Goal: Task Accomplishment & Management: Manage account settings

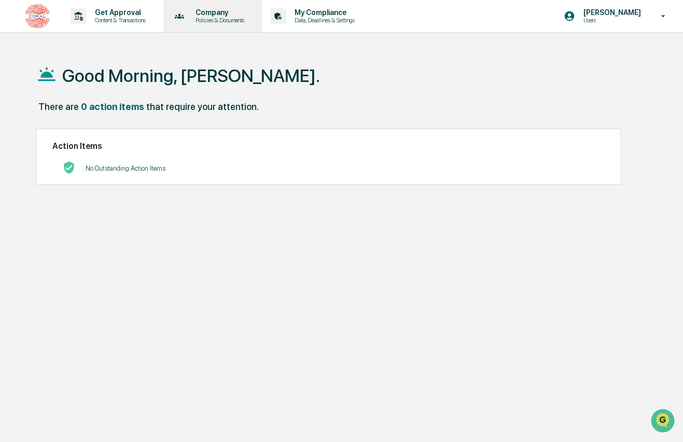
click at [229, 16] on p "Company" at bounding box center [218, 12] width 62 height 8
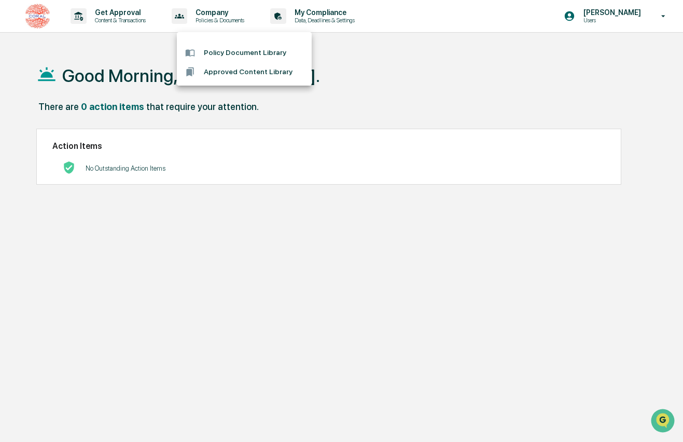
click at [356, 25] on div at bounding box center [341, 221] width 683 height 442
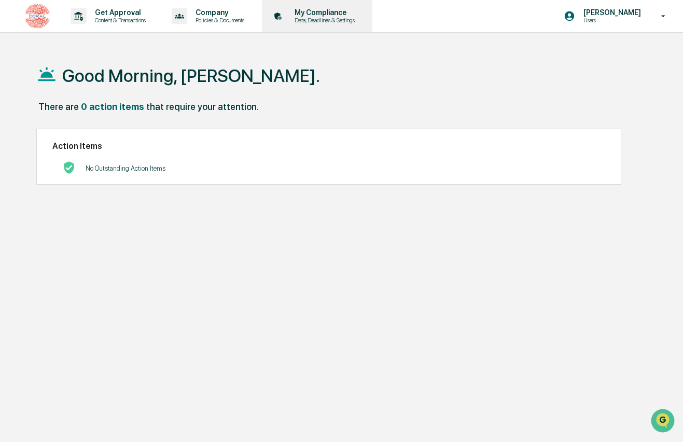
click at [355, 17] on p "Data, Deadlines & Settings" at bounding box center [323, 20] width 74 height 7
